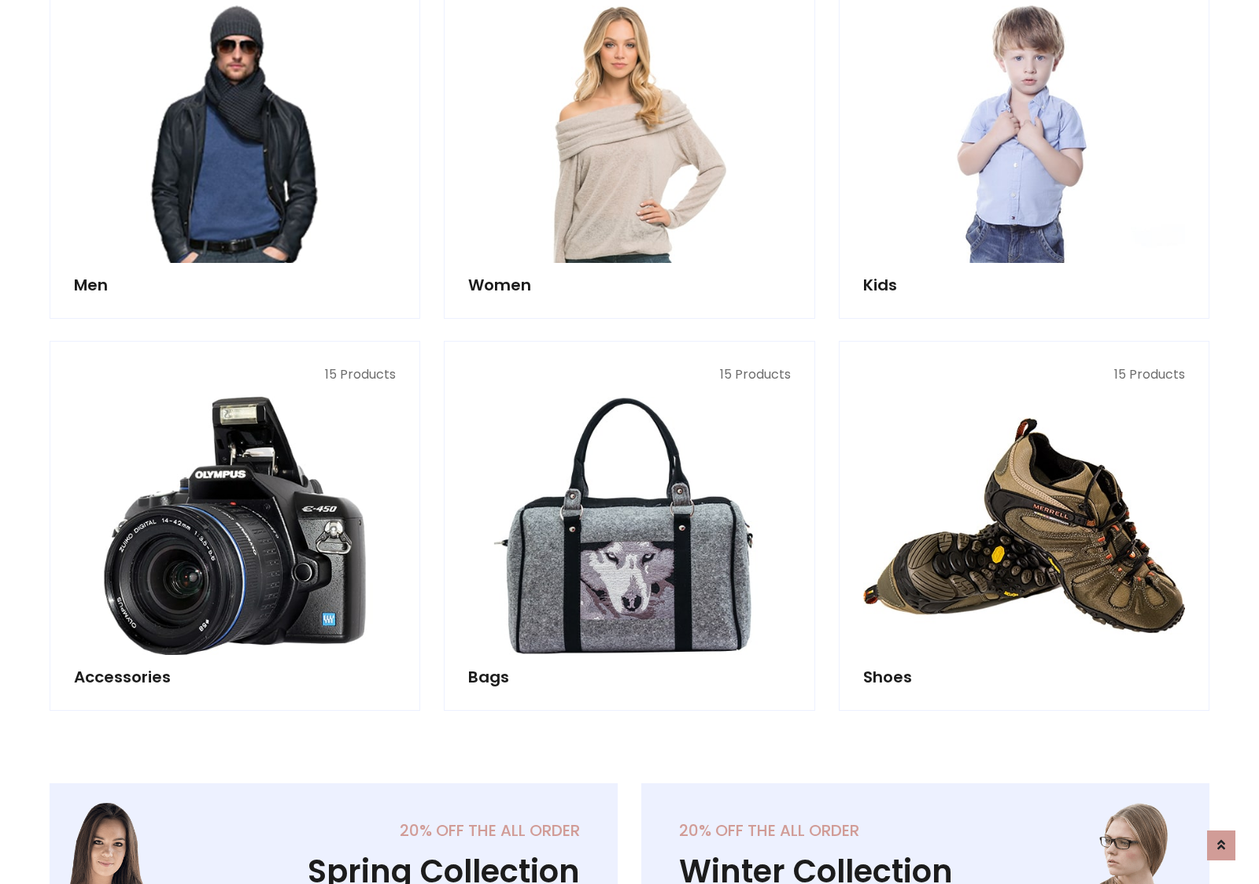
scroll to position [1142, 0]
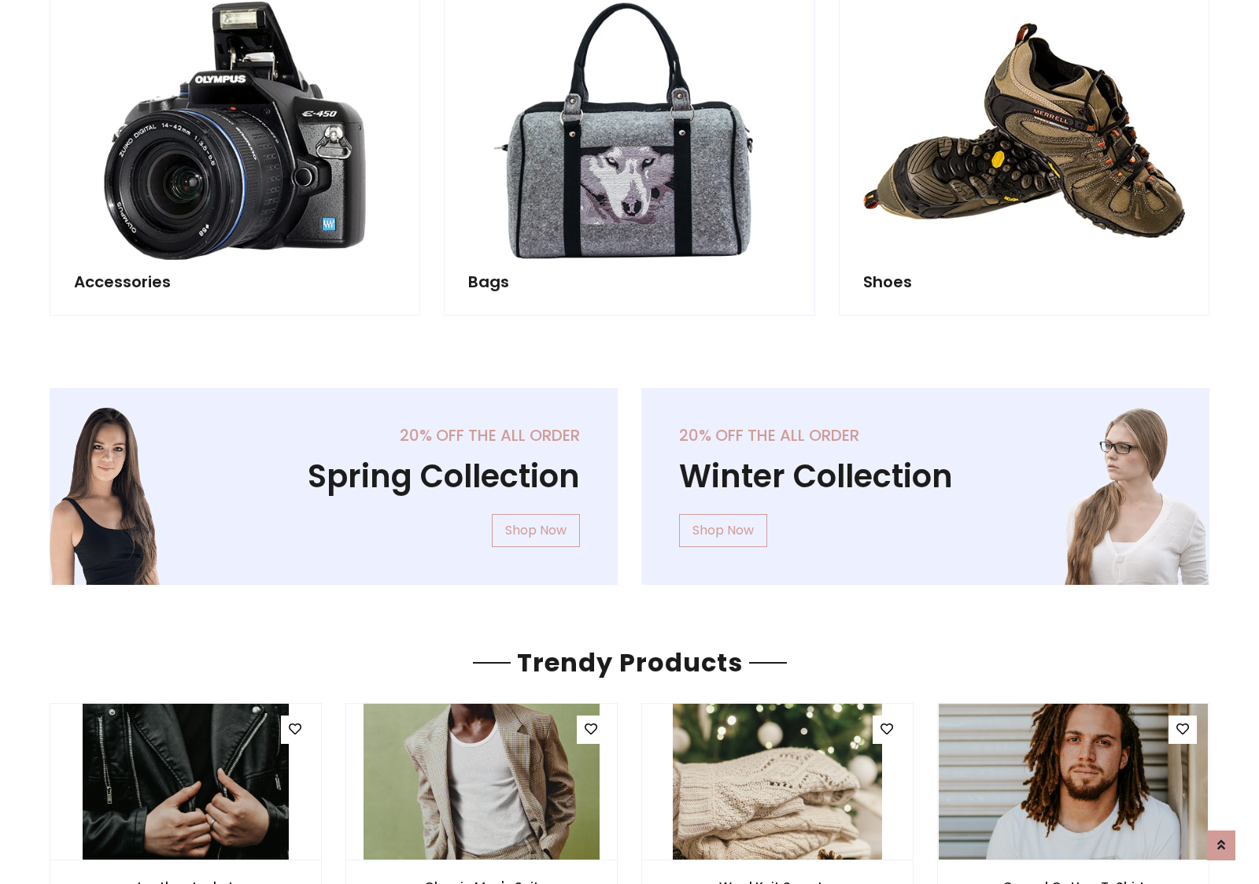
click at [630, 479] on div "20% off the all order Winter Collection Shop Now" at bounding box center [926, 499] width 592 height 222
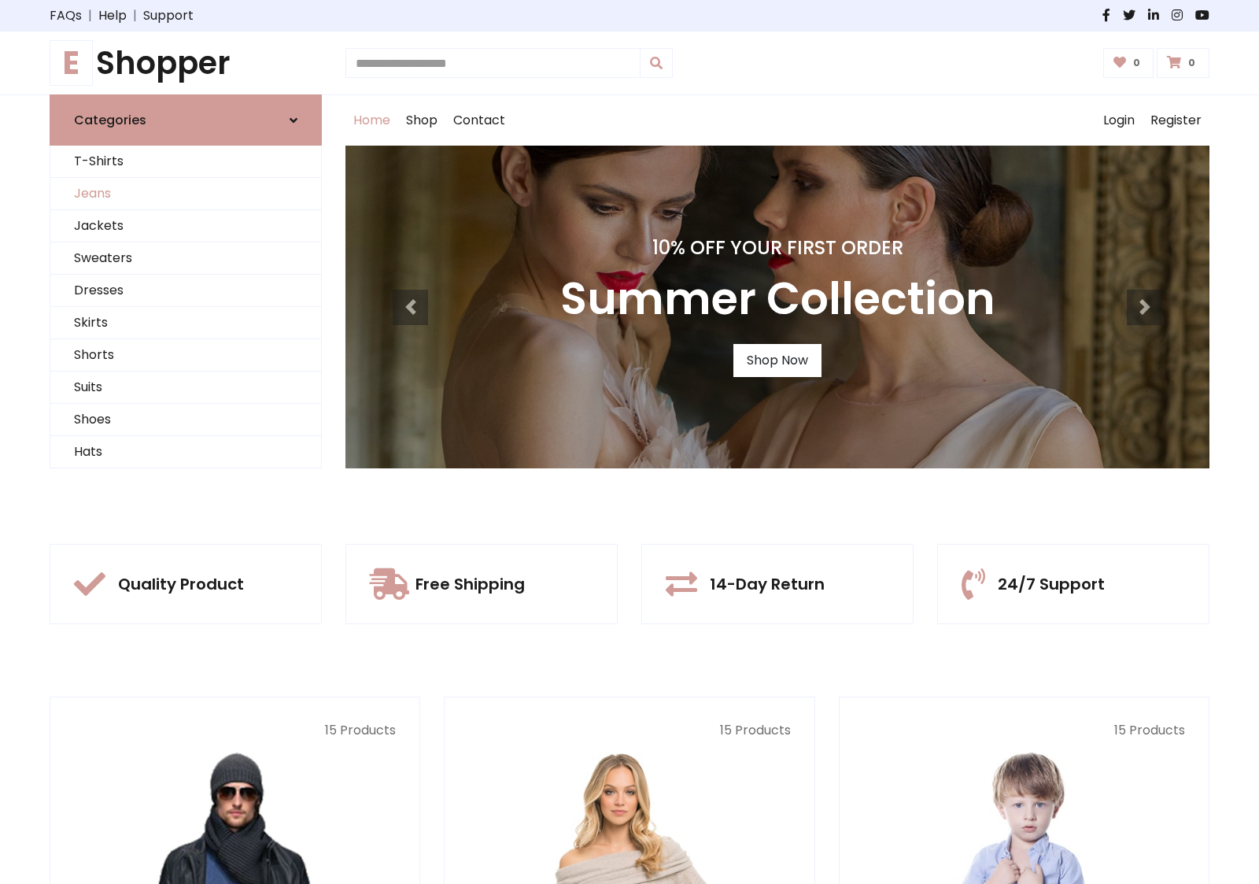
click at [186, 194] on link "Jeans" at bounding box center [185, 194] width 271 height 32
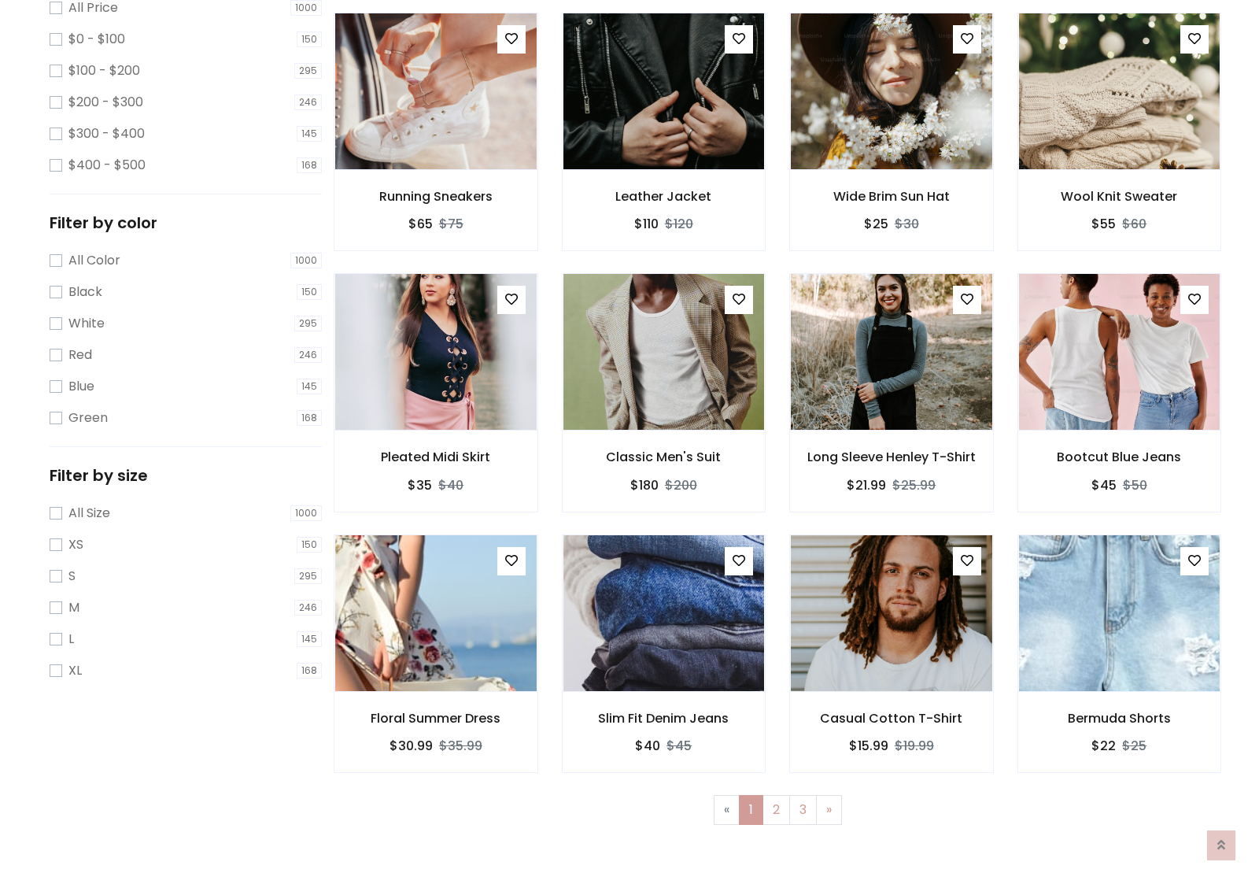
scroll to position [497, 0]
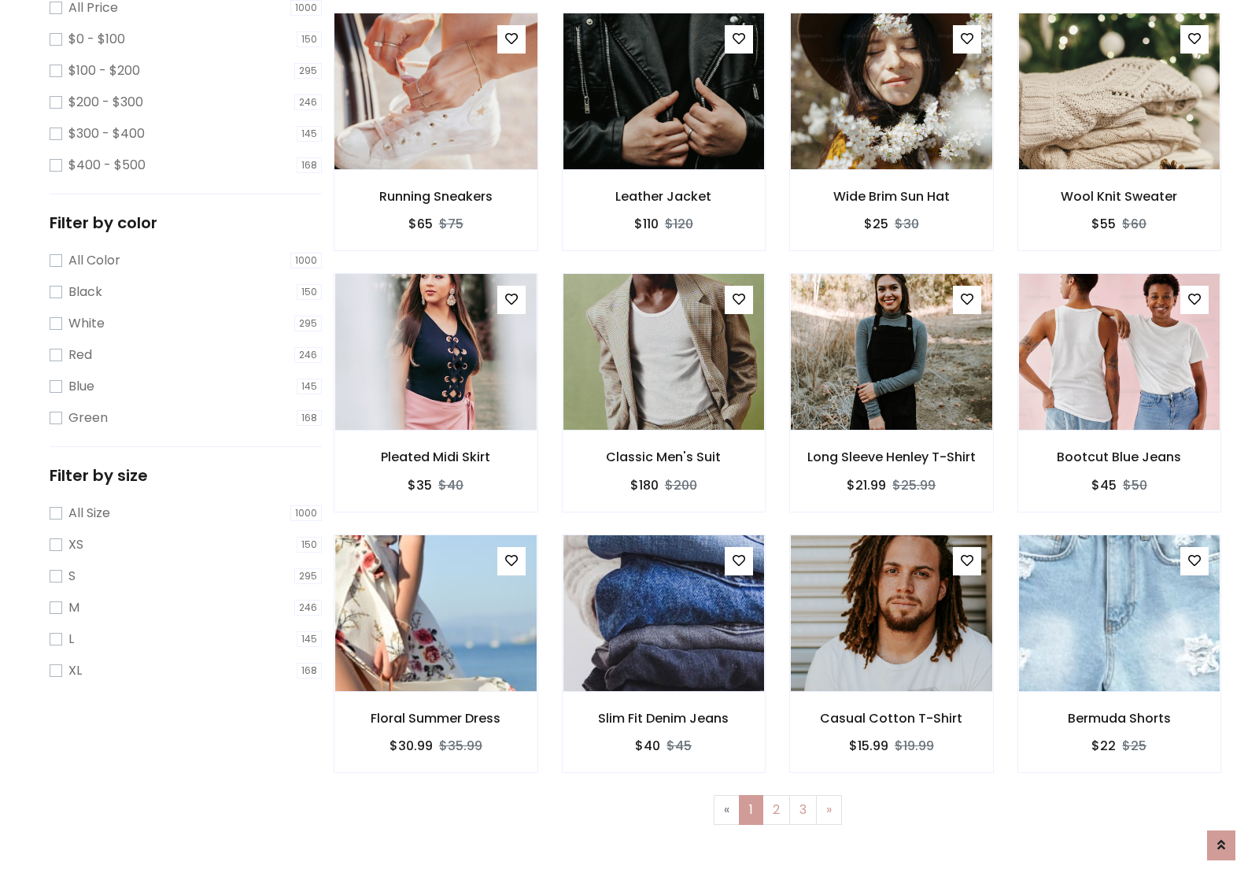
click at [435, 158] on img at bounding box center [436, 91] width 242 height 378
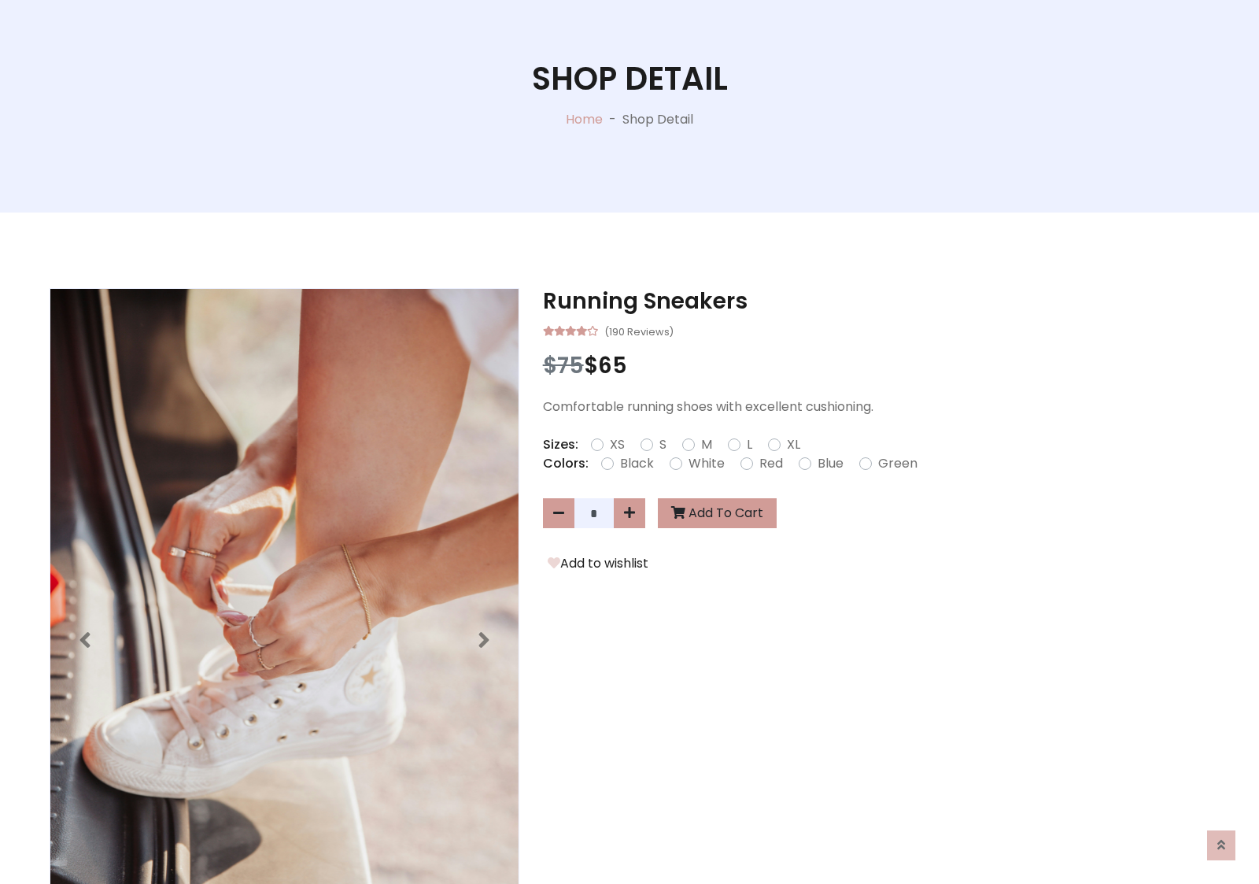
scroll to position [169, 0]
click at [769, 463] on label "Red" at bounding box center [771, 463] width 24 height 19
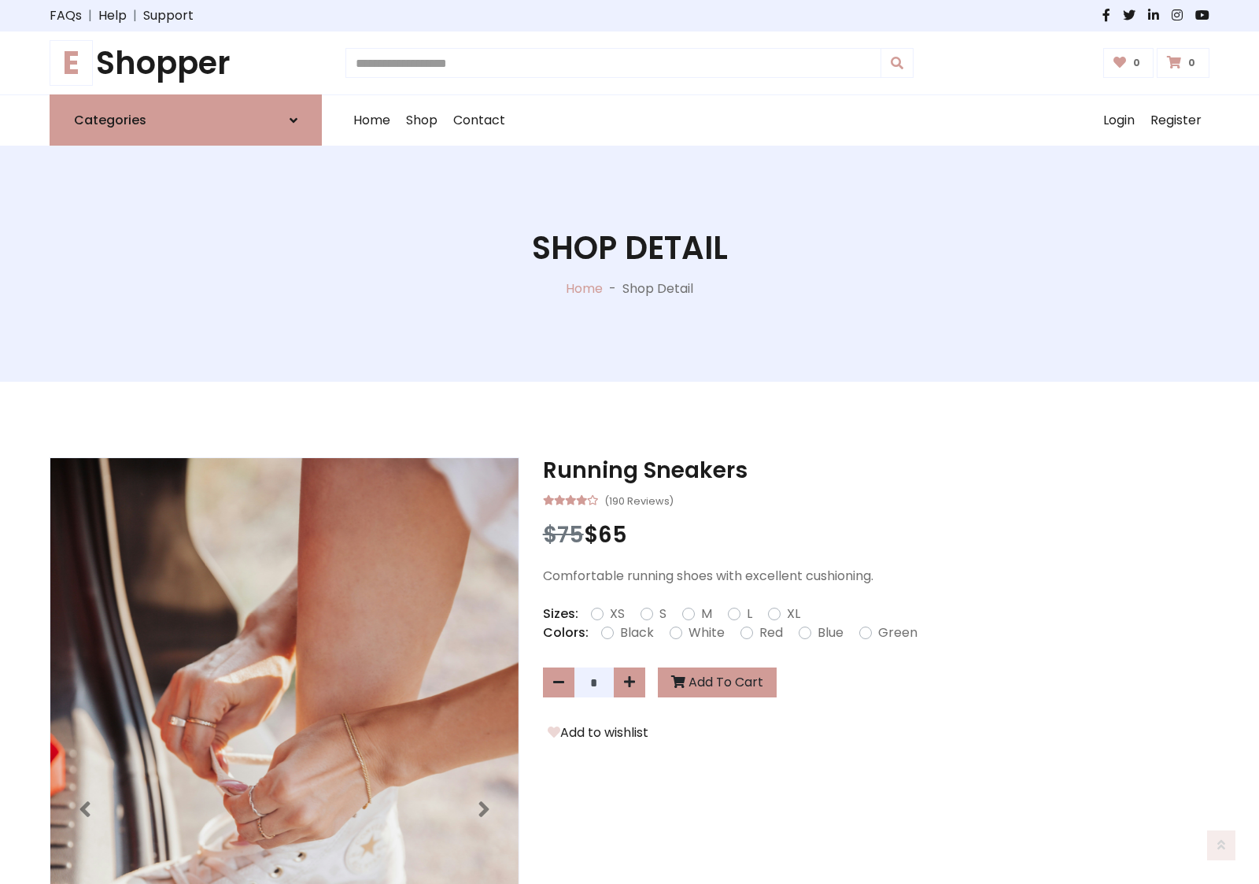
scroll to position [169, 0]
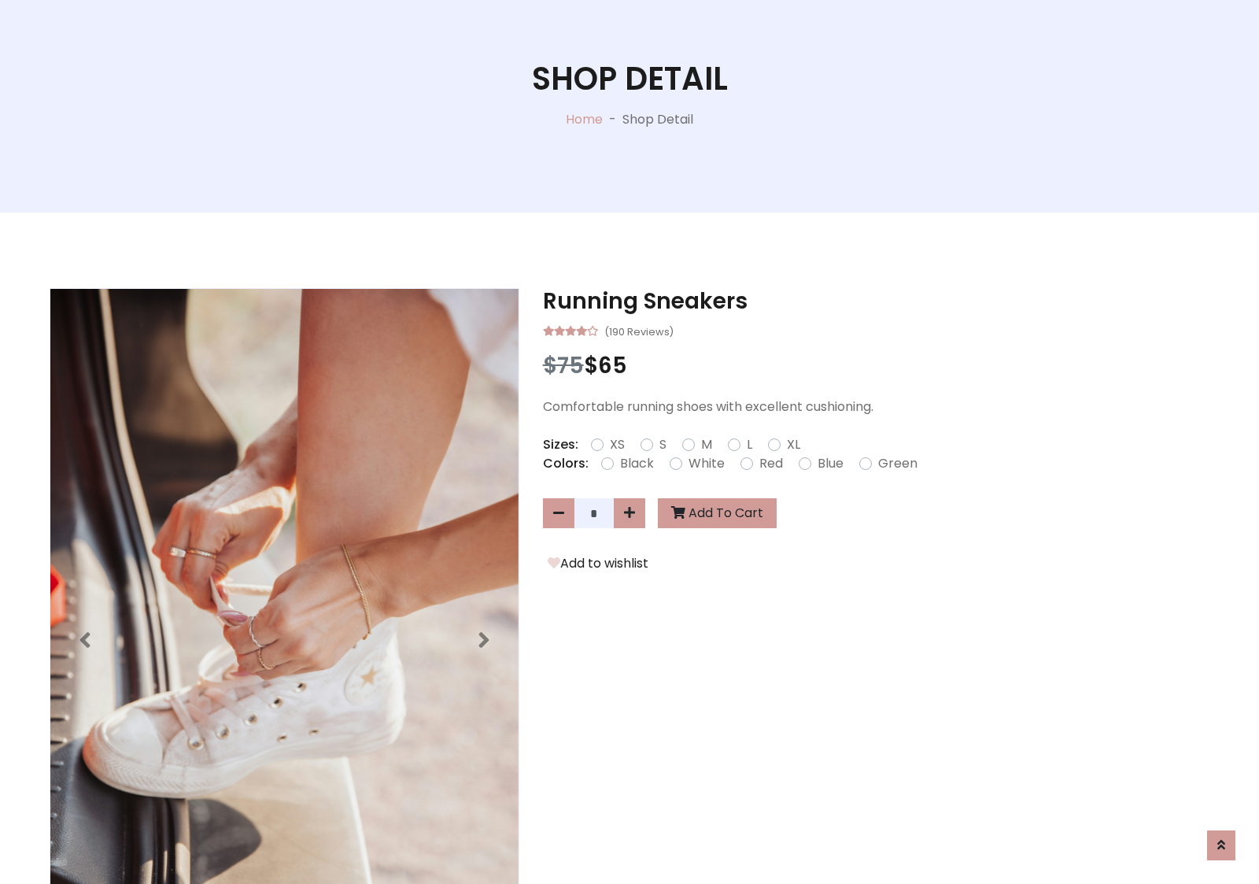
click at [630, 441] on form "XS S M L XL" at bounding box center [702, 444] width 222 height 19
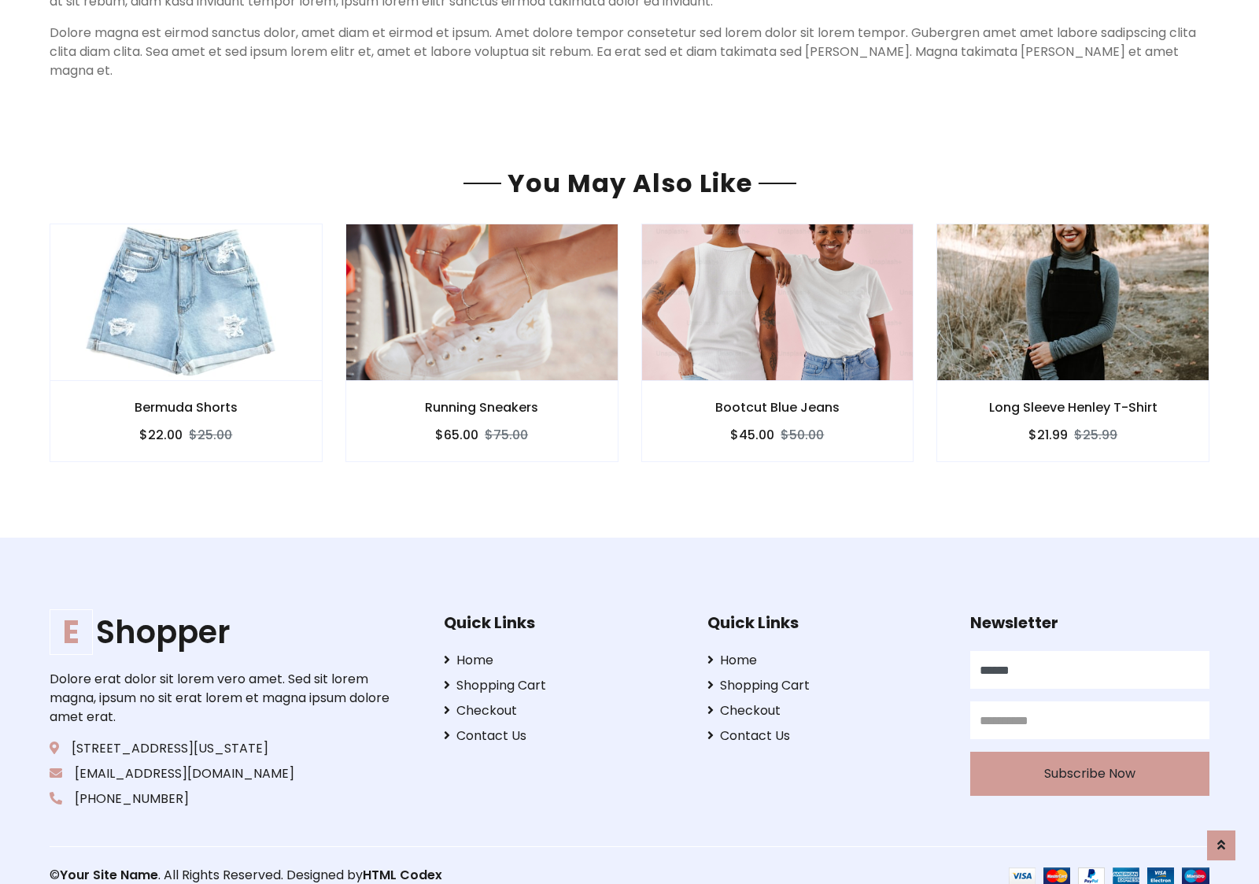
type input "******"
type input "**********"
click at [1089, 754] on button "Subscribe Now" at bounding box center [1089, 773] width 239 height 44
